Goal: Information Seeking & Learning: Learn about a topic

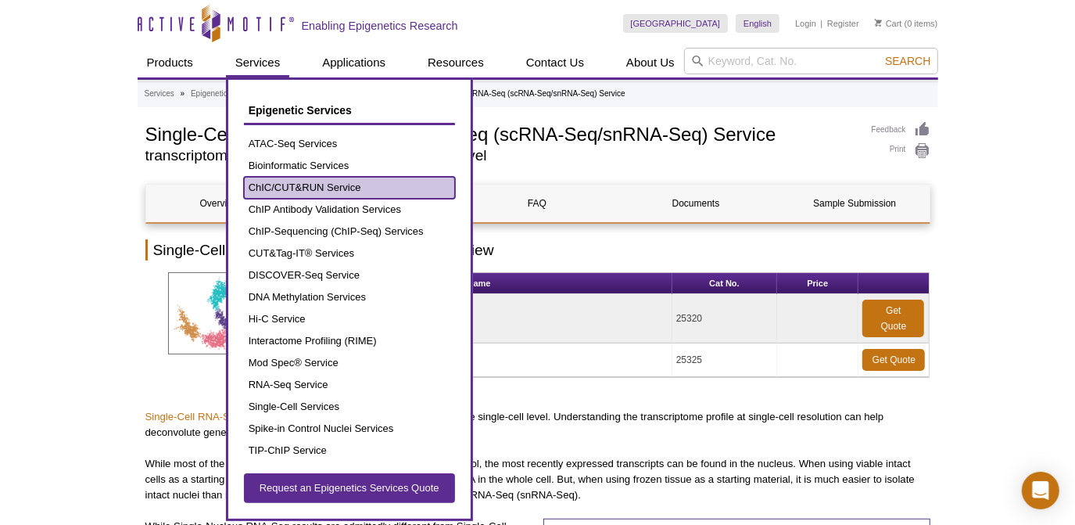
click at [318, 183] on link "ChIC/CUT&RUN Service" at bounding box center [349, 188] width 211 height 22
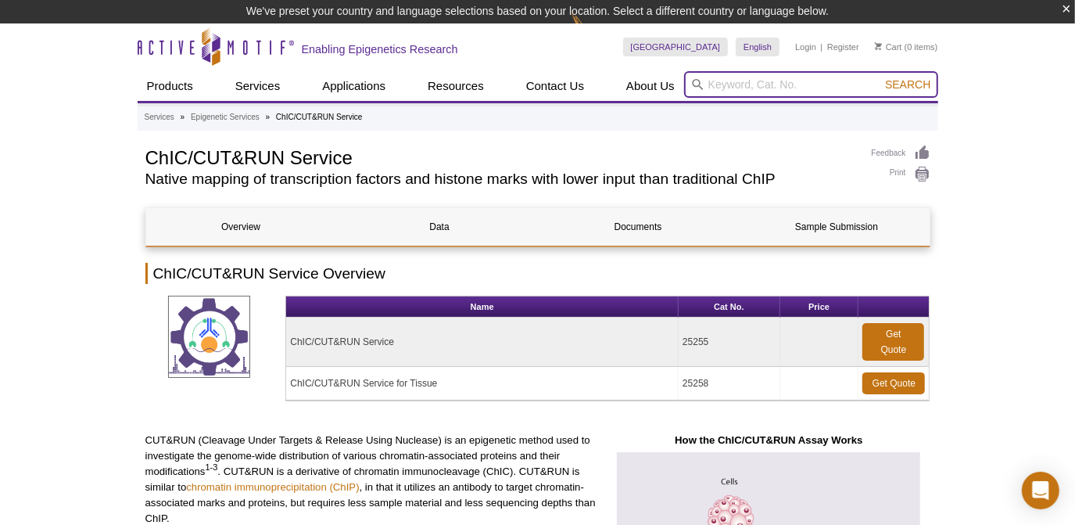
click at [731, 80] on input "search" at bounding box center [811, 84] width 254 height 27
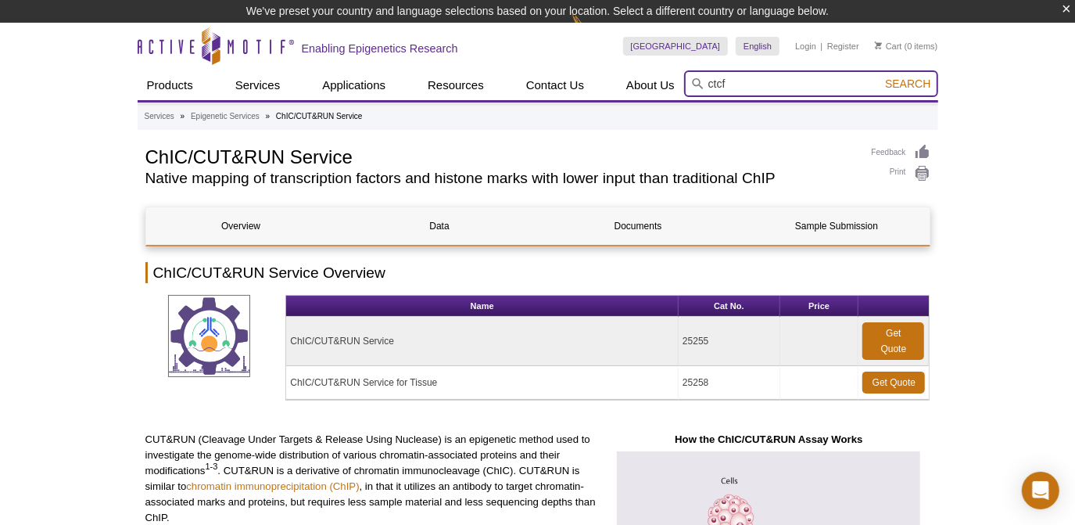
type input "ctcf"
click at [881, 77] on button "Search" at bounding box center [908, 84] width 55 height 14
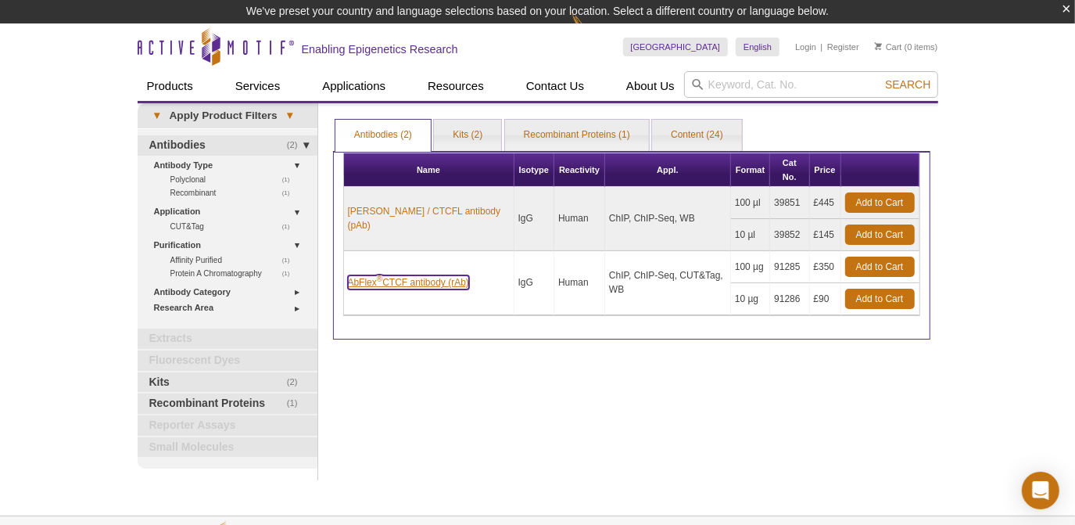
click at [461, 275] on link "AbFlex ® CTCF antibody (rAb)" at bounding box center [408, 282] width 121 height 14
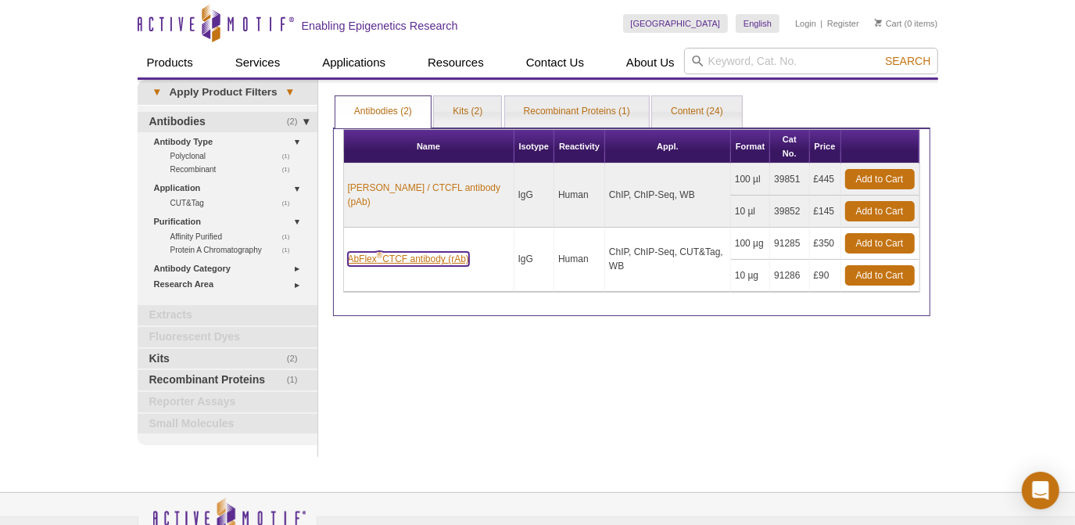
click at [456, 252] on link "AbFlex ® CTCF antibody (rAb)" at bounding box center [408, 259] width 121 height 14
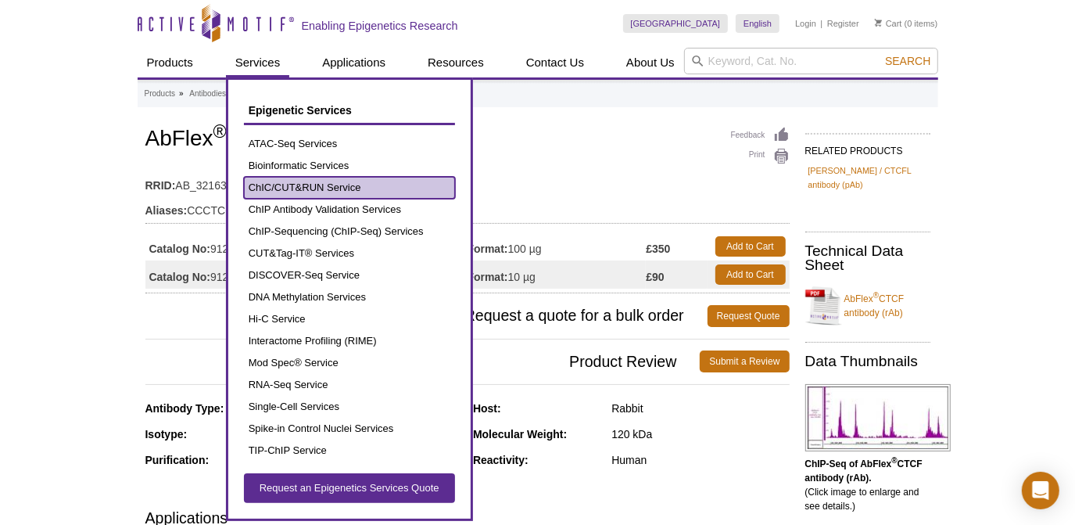
click at [276, 185] on link "ChIC/CUT&RUN Service" at bounding box center [349, 188] width 211 height 22
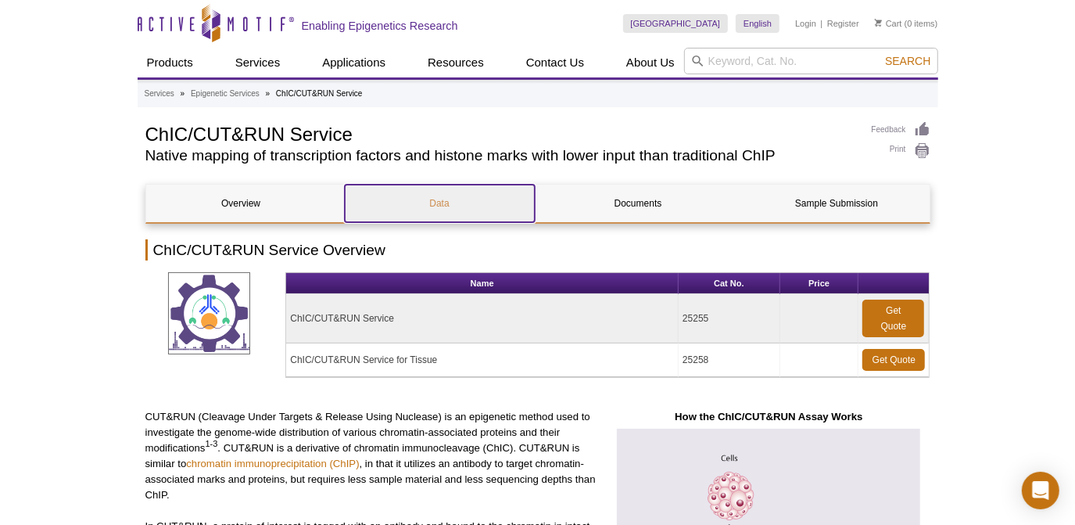
click at [439, 206] on link "Data" at bounding box center [440, 204] width 190 height 38
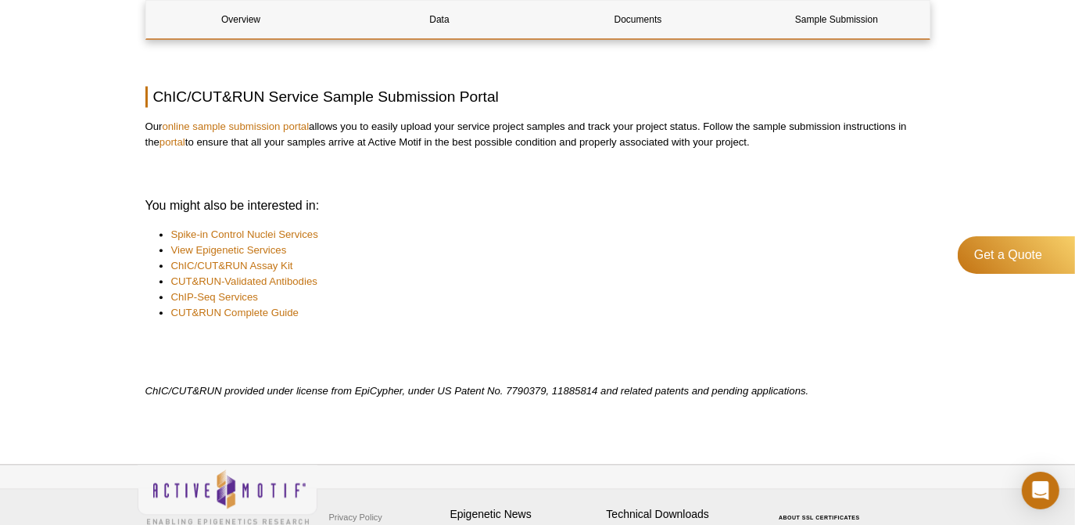
scroll to position [2301, 0]
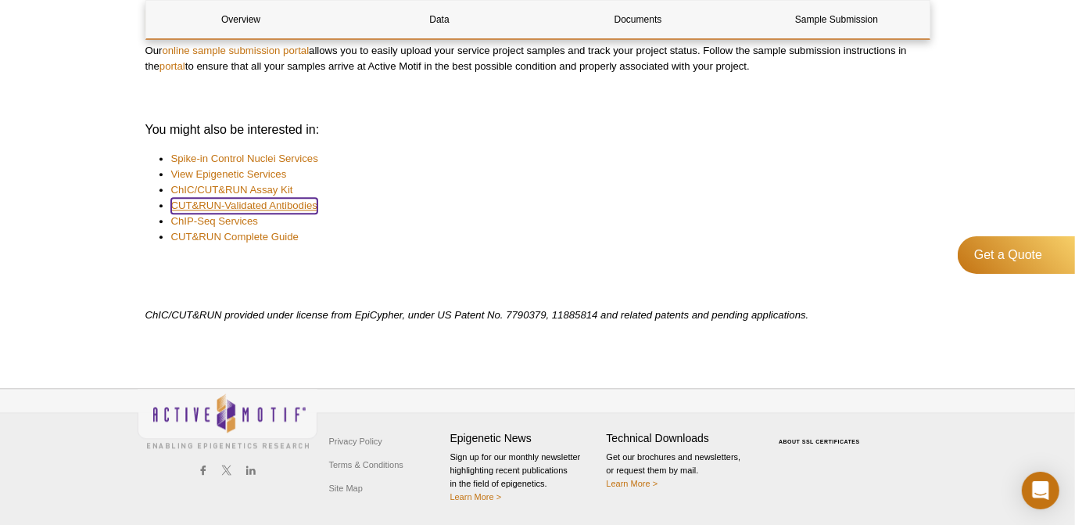
click at [282, 206] on link "CUT&RUN-Validated Antibodies" at bounding box center [244, 206] width 146 height 16
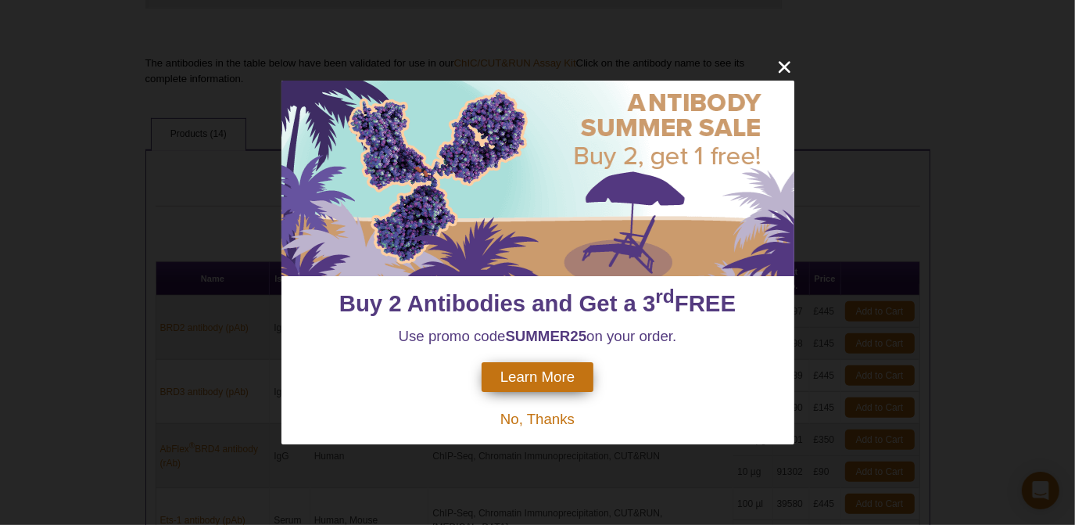
scroll to position [917, 0]
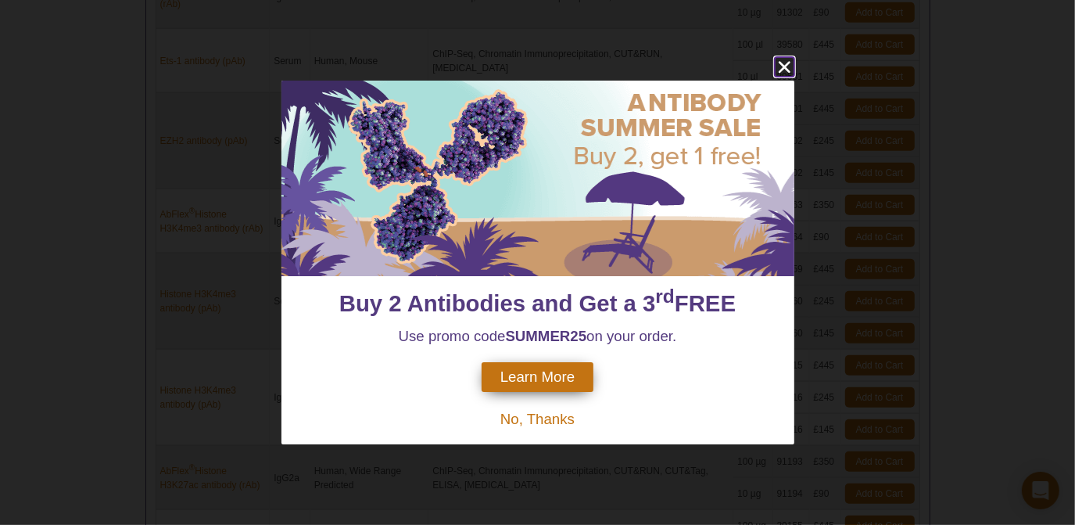
click at [784, 63] on icon "close" at bounding box center [785, 67] width 20 height 20
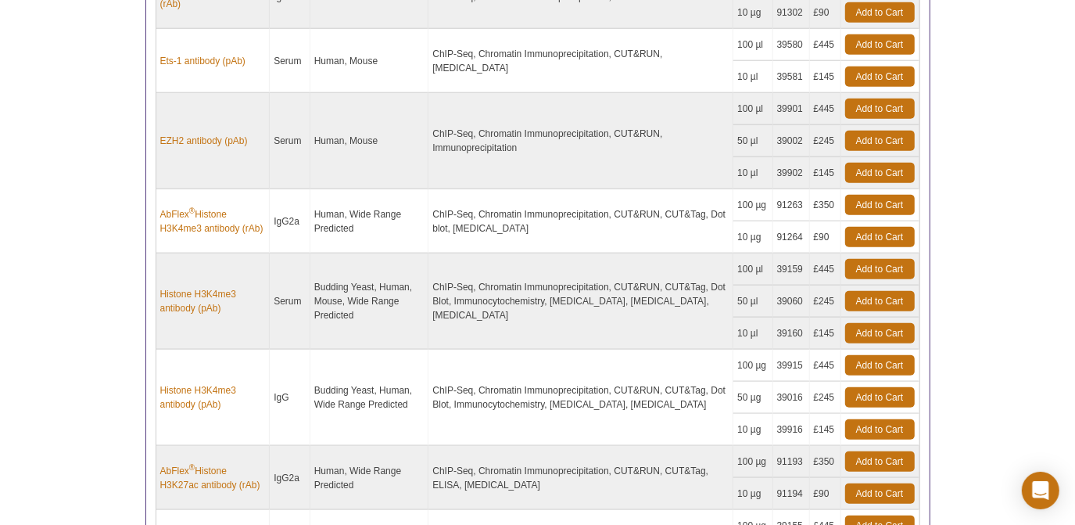
scroll to position [458, 0]
